Goal: Task Accomplishment & Management: Use online tool/utility

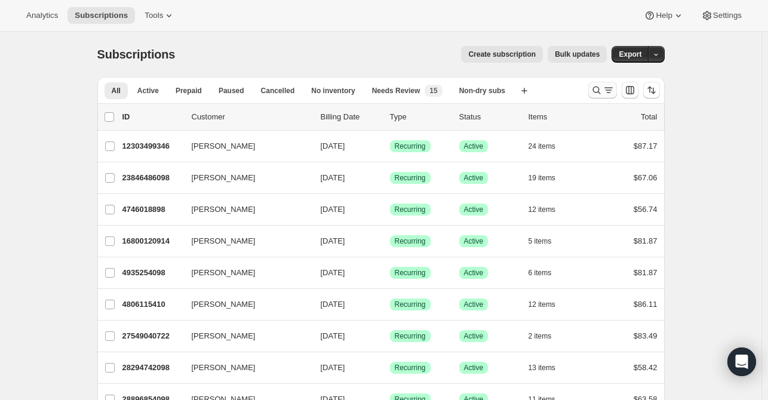
click at [601, 89] on icon "Search and filter results" at bounding box center [597, 90] width 12 height 12
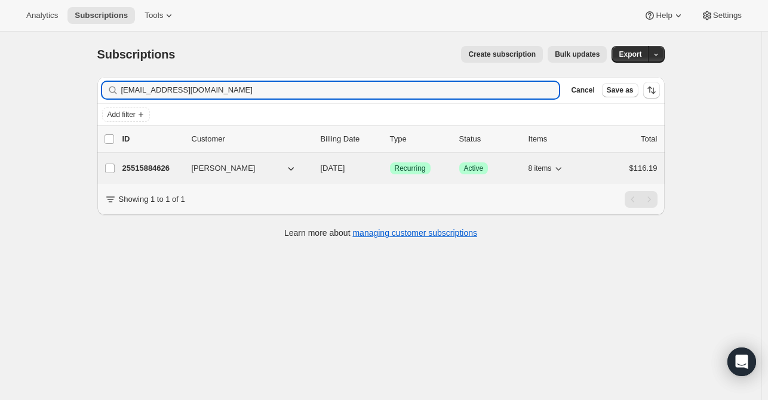
type input "nkkimack@gmail.com"
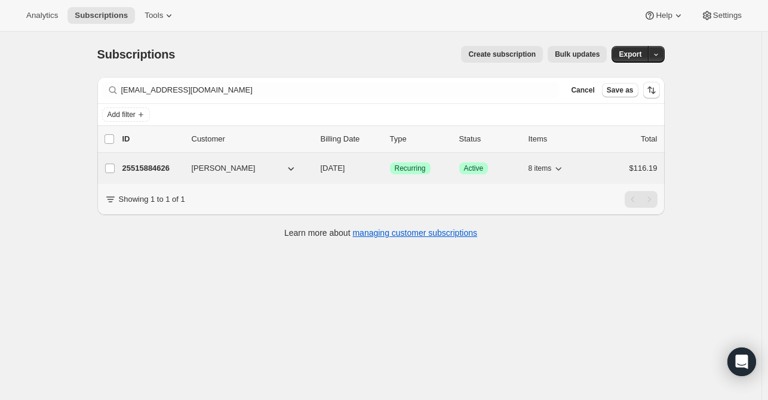
click at [152, 173] on p "25515884626" at bounding box center [152, 169] width 60 height 12
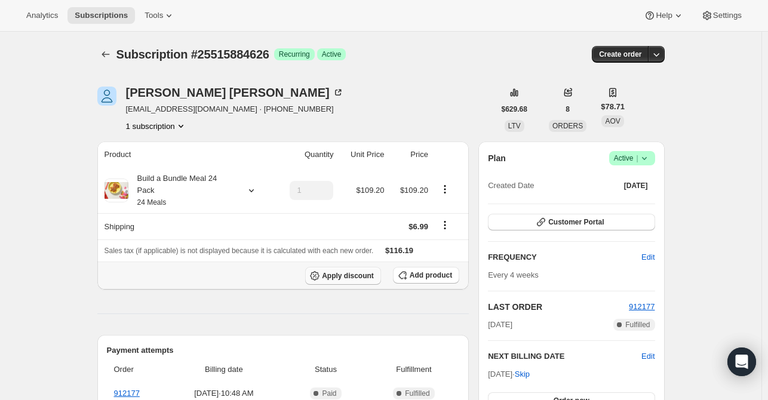
click at [348, 271] on span "Apply discount" at bounding box center [348, 276] width 52 height 10
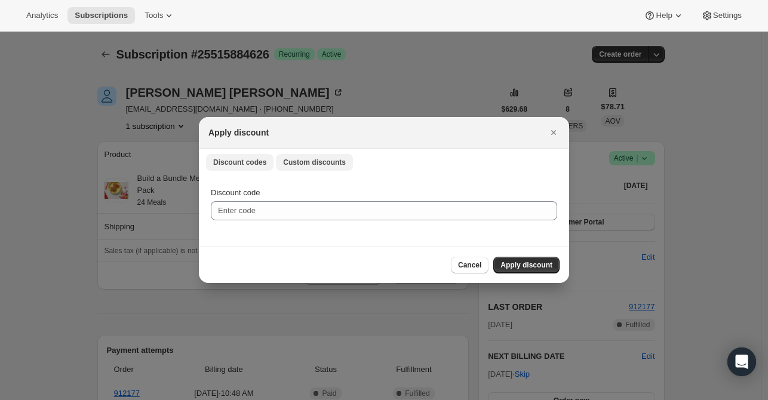
click at [325, 166] on span "Custom discounts" at bounding box center [314, 163] width 63 height 10
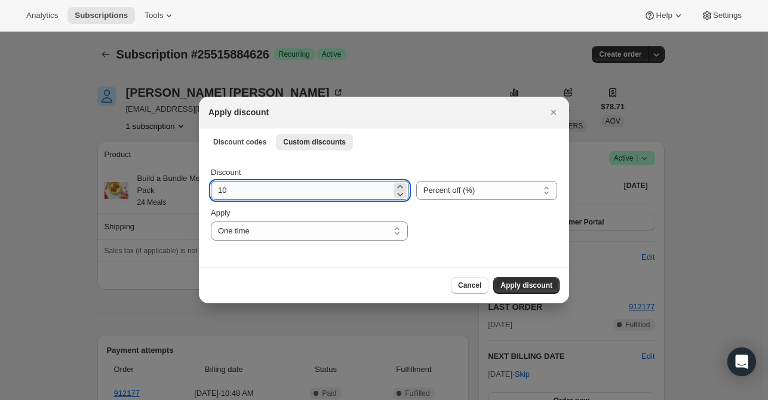
click at [277, 189] on input "10" at bounding box center [301, 190] width 180 height 19
type input "15"
click at [528, 284] on span "Apply discount" at bounding box center [527, 286] width 52 height 10
